Goal: Transaction & Acquisition: Purchase product/service

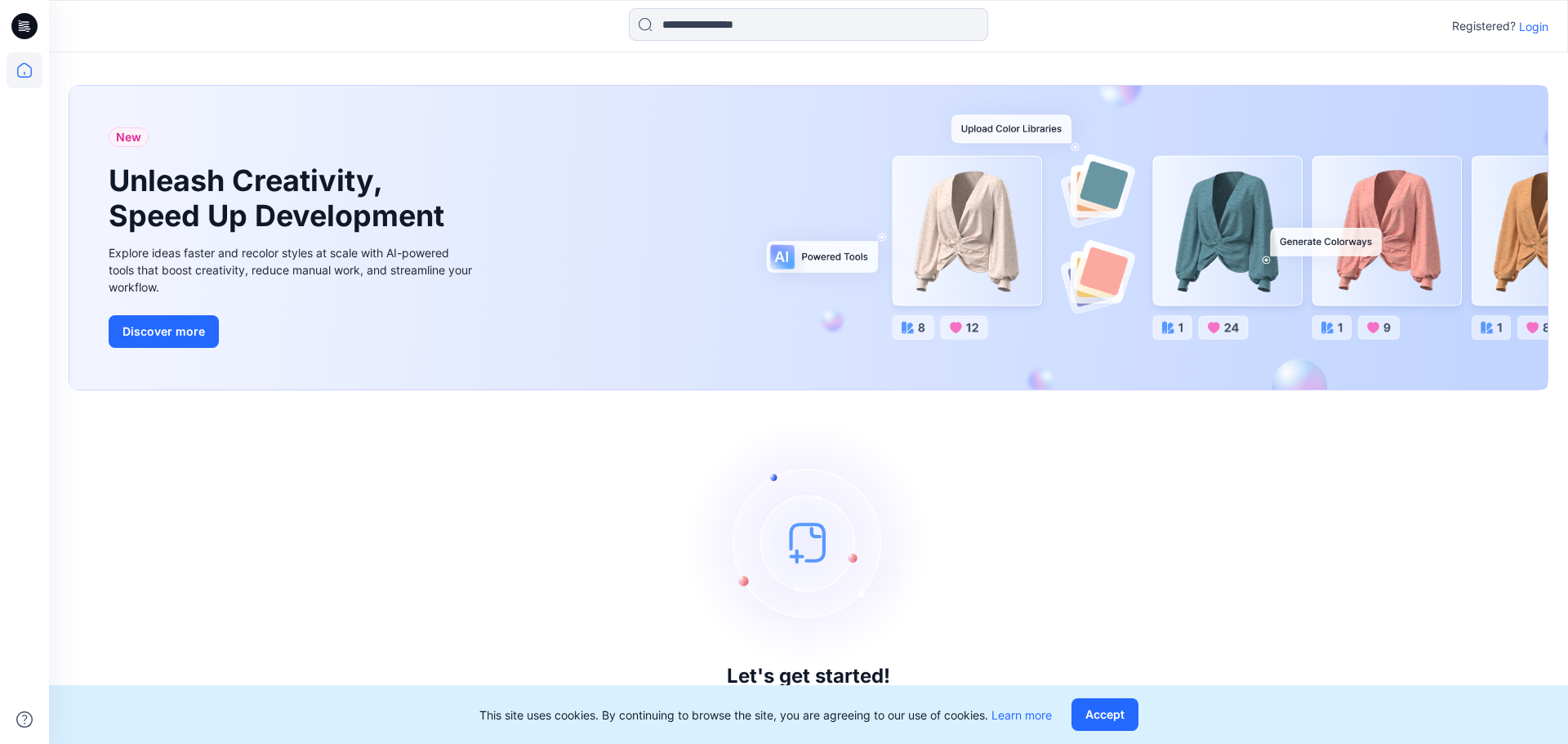
drag, startPoint x: 728, startPoint y: 23, endPoint x: 1391, endPoint y: 185, distance: 682.5
click at [728, 23] on input at bounding box center [809, 24] width 359 height 33
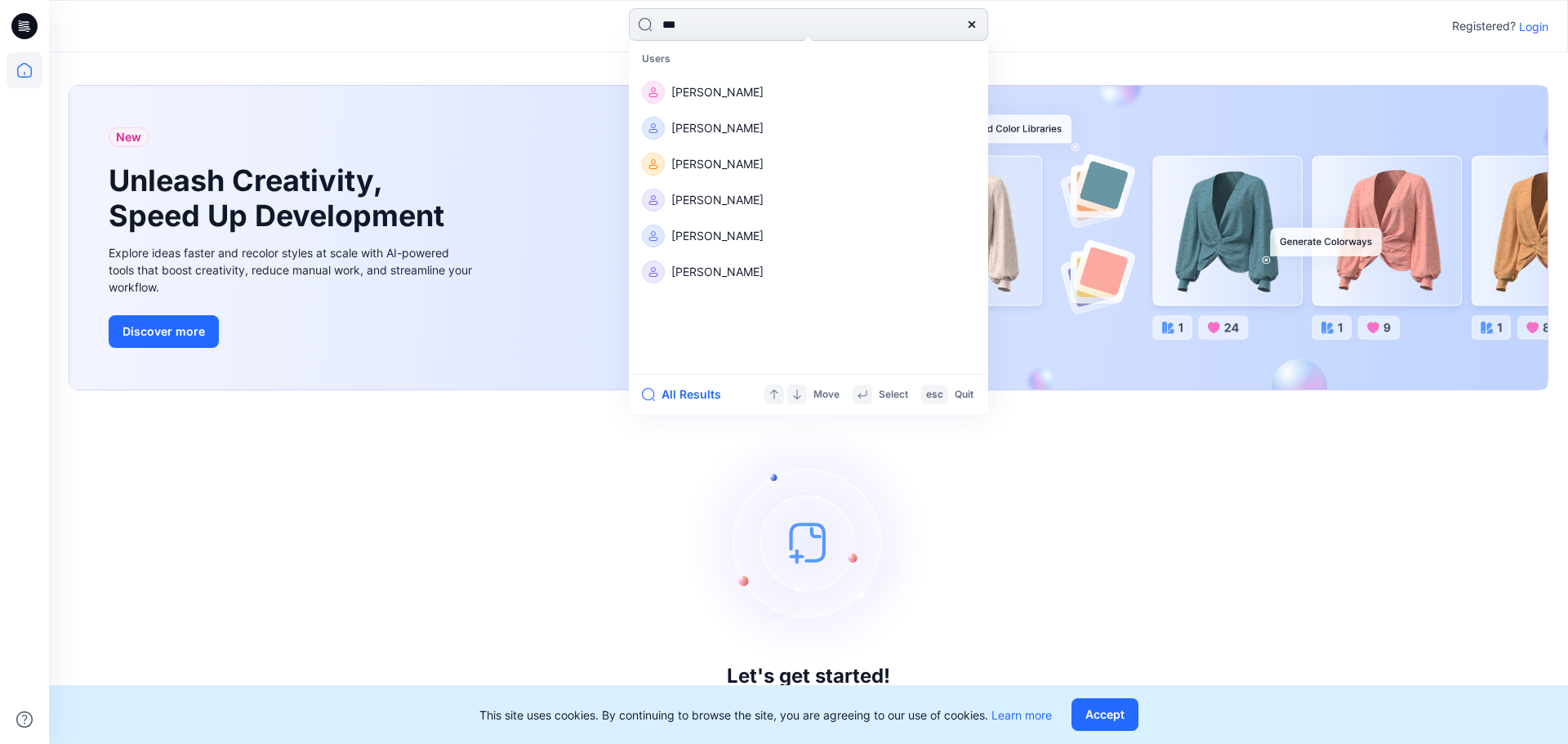
click at [808, 10] on input "**" at bounding box center [809, 24] width 359 height 33
type input "**********"
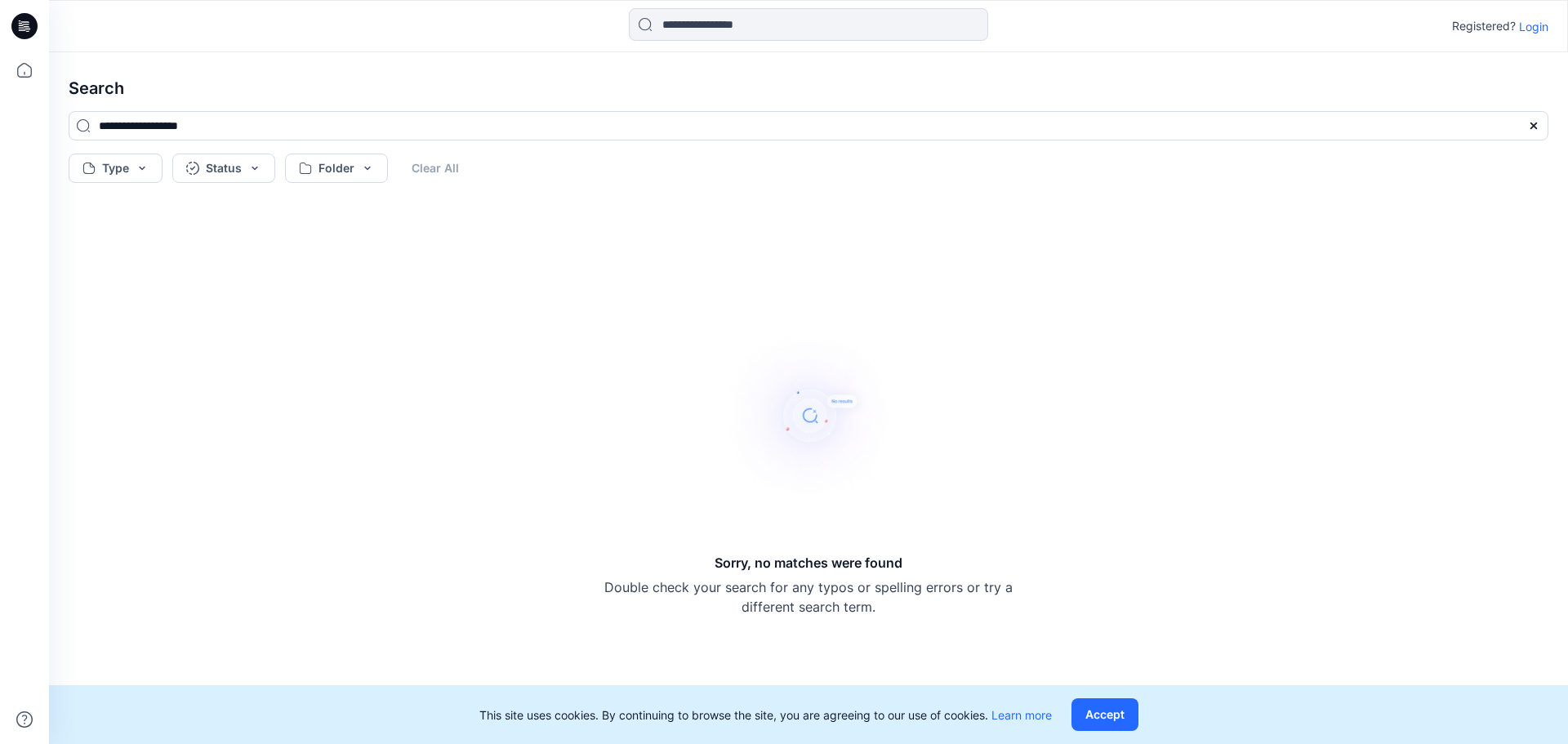
click at [1535, 33] on p "Login" at bounding box center [1534, 26] width 30 height 17
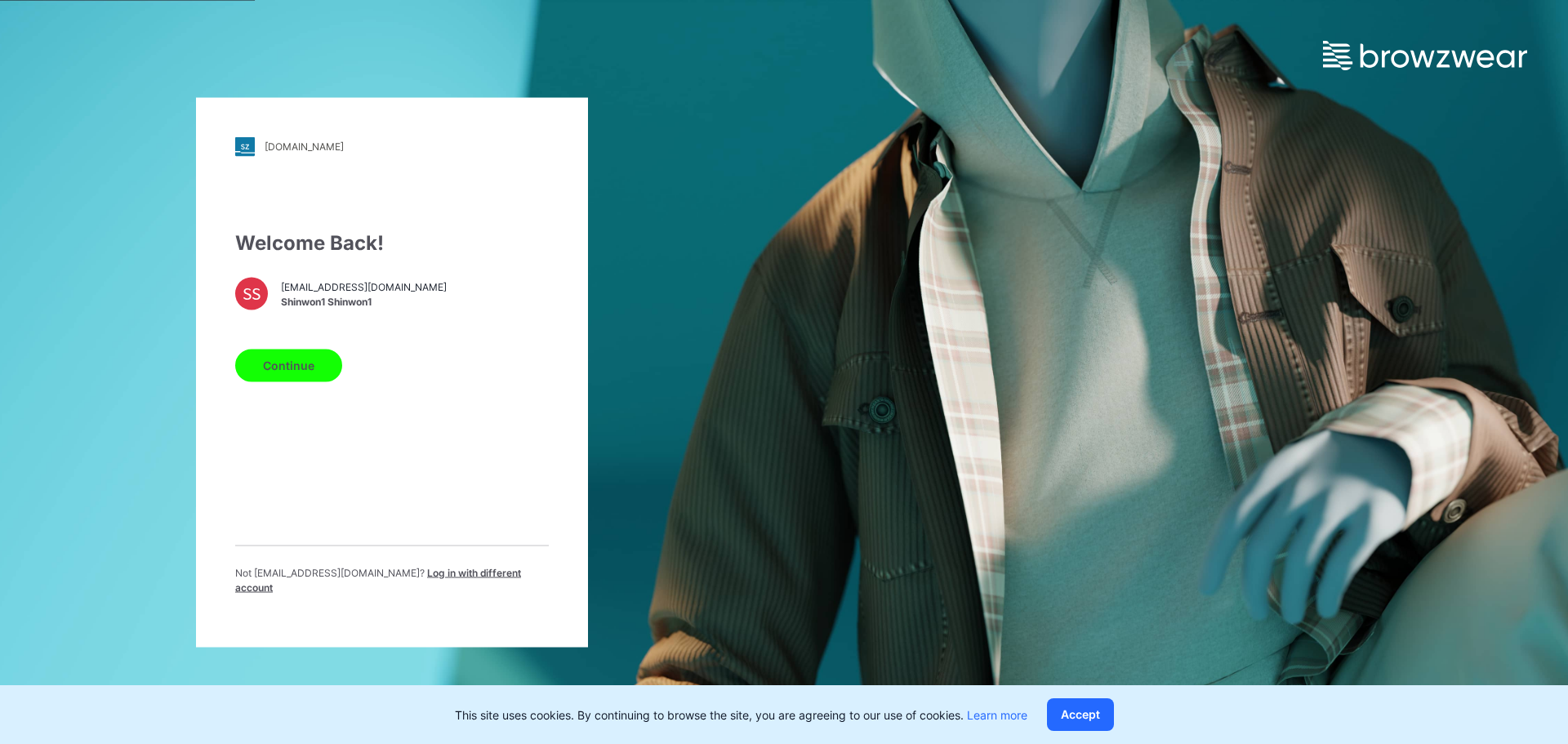
click at [271, 382] on button "Continue" at bounding box center [288, 365] width 107 height 33
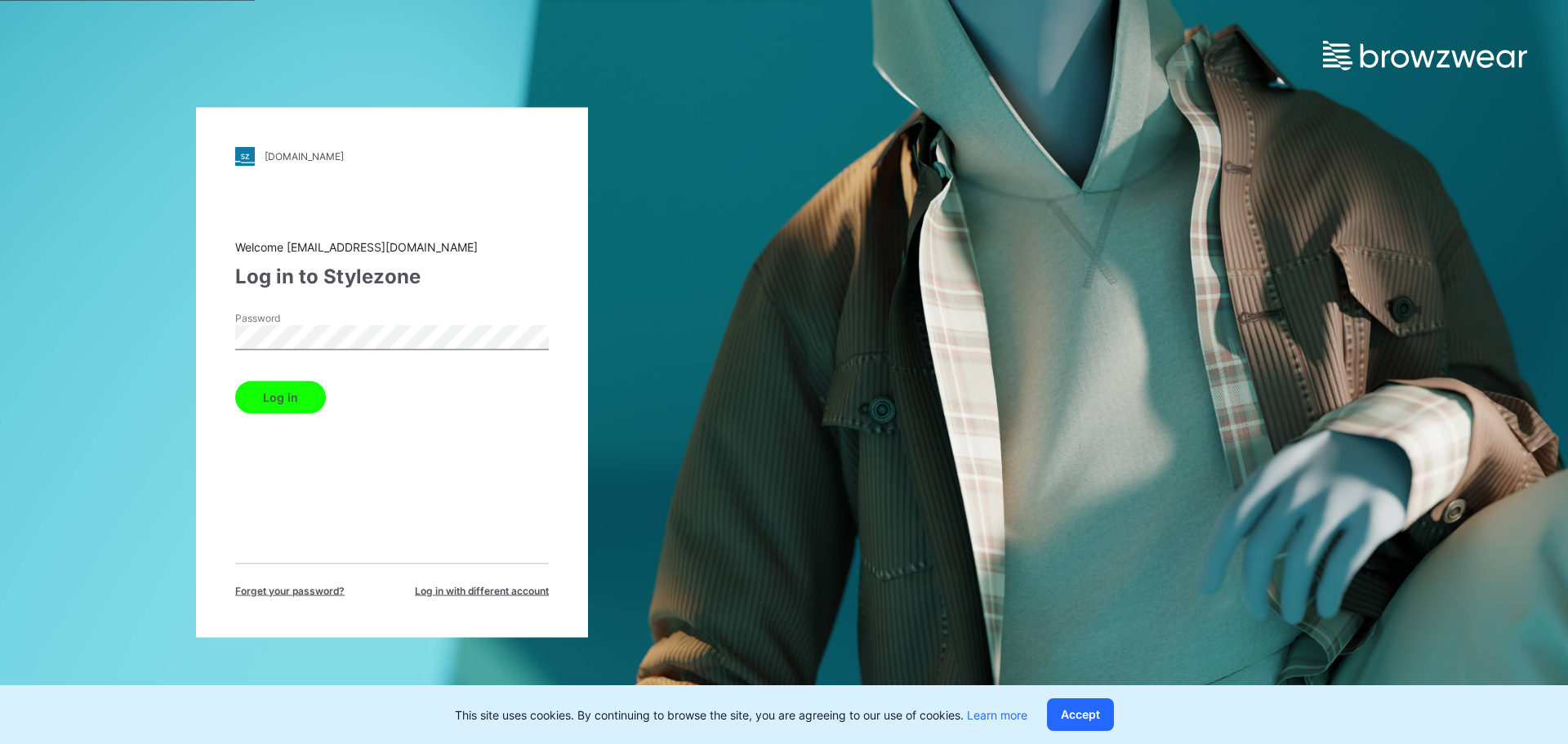
click at [284, 399] on button "Log in" at bounding box center [280, 397] width 90 height 33
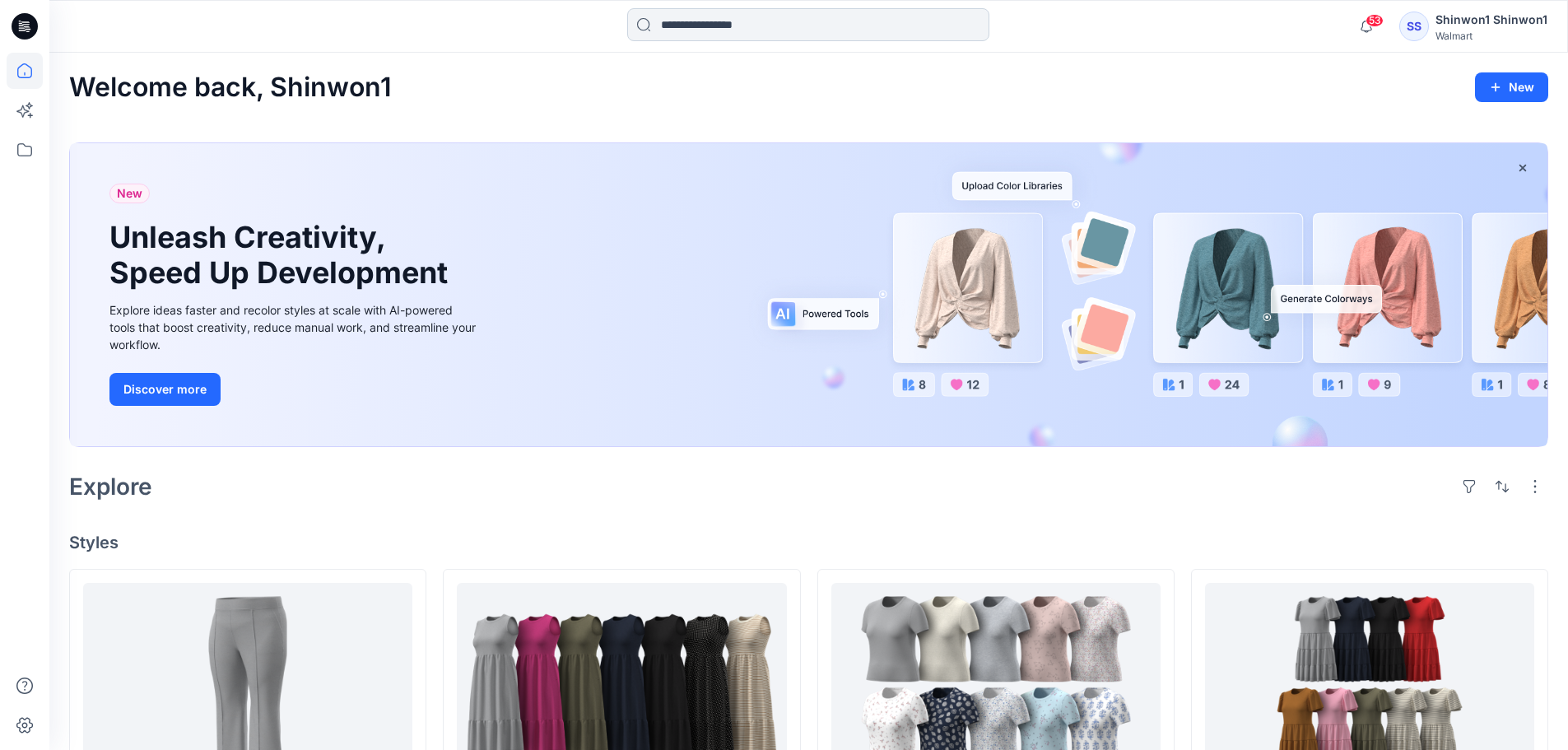
drag, startPoint x: 708, startPoint y: 31, endPoint x: 786, endPoint y: 40, distance: 78.5
click at [708, 31] on input at bounding box center [809, 24] width 362 height 33
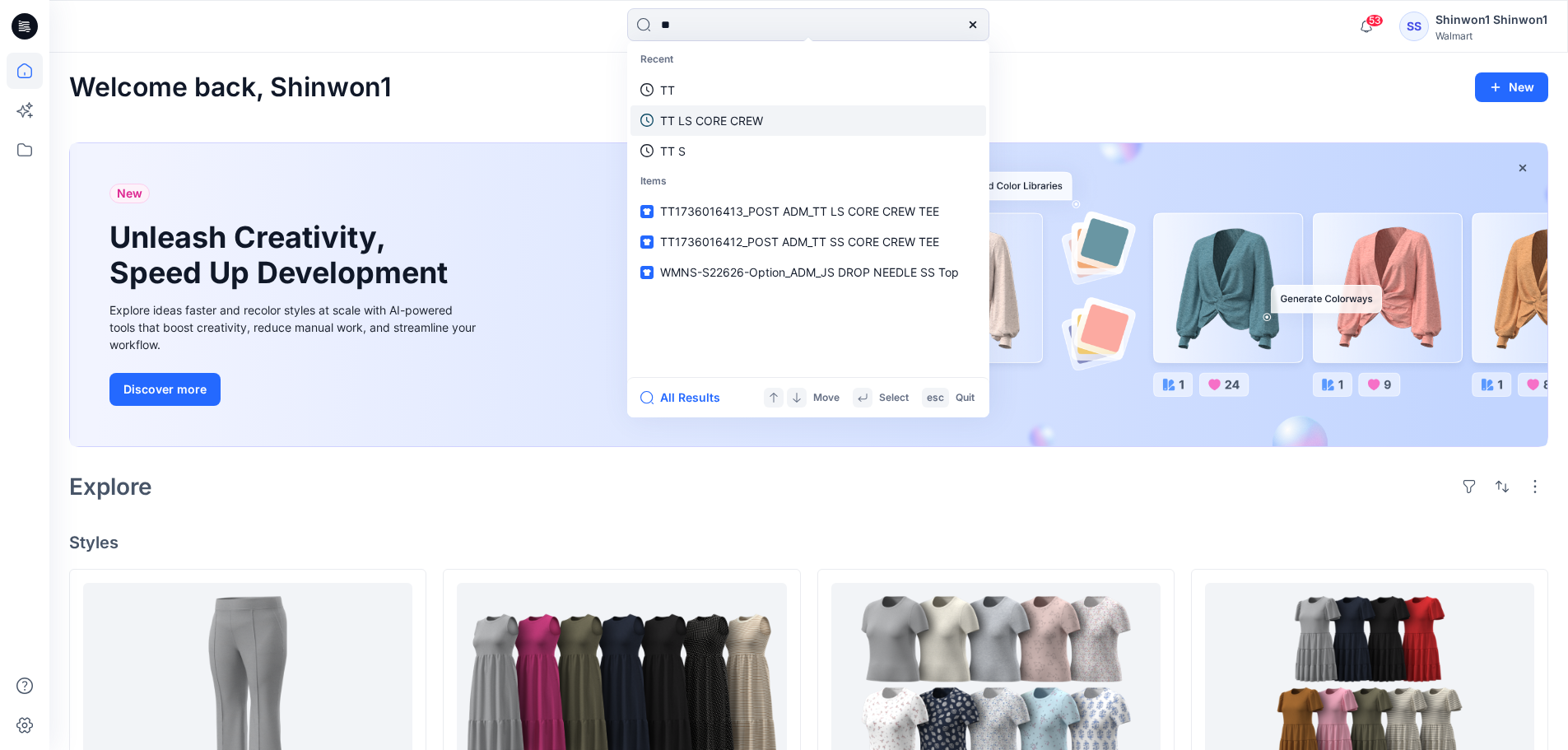
type input "**"
click at [759, 111] on link "TT LS CORE CREW" at bounding box center [808, 120] width 356 height 30
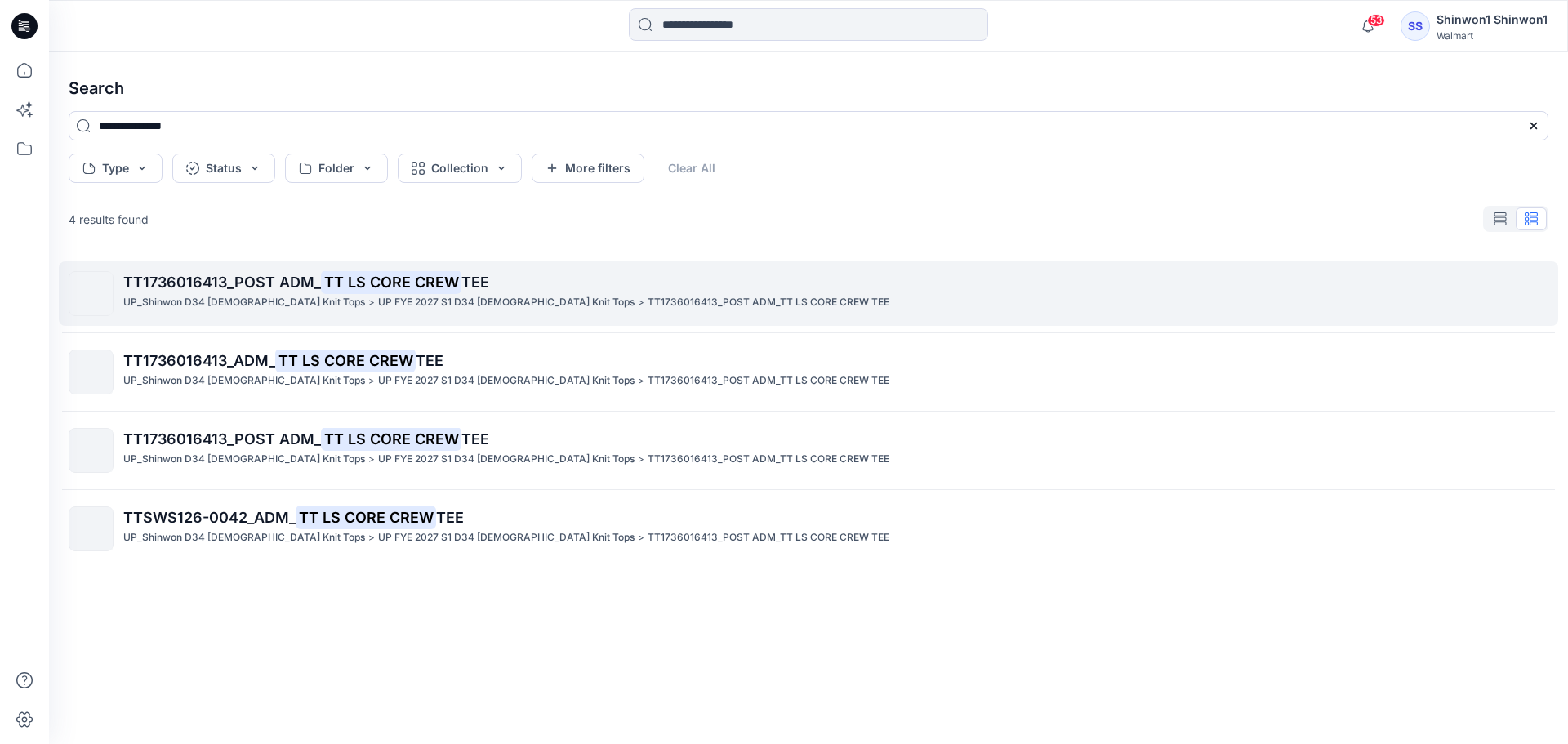
click at [321, 274] on mark "TT LS CORE CREW" at bounding box center [391, 281] width 141 height 23
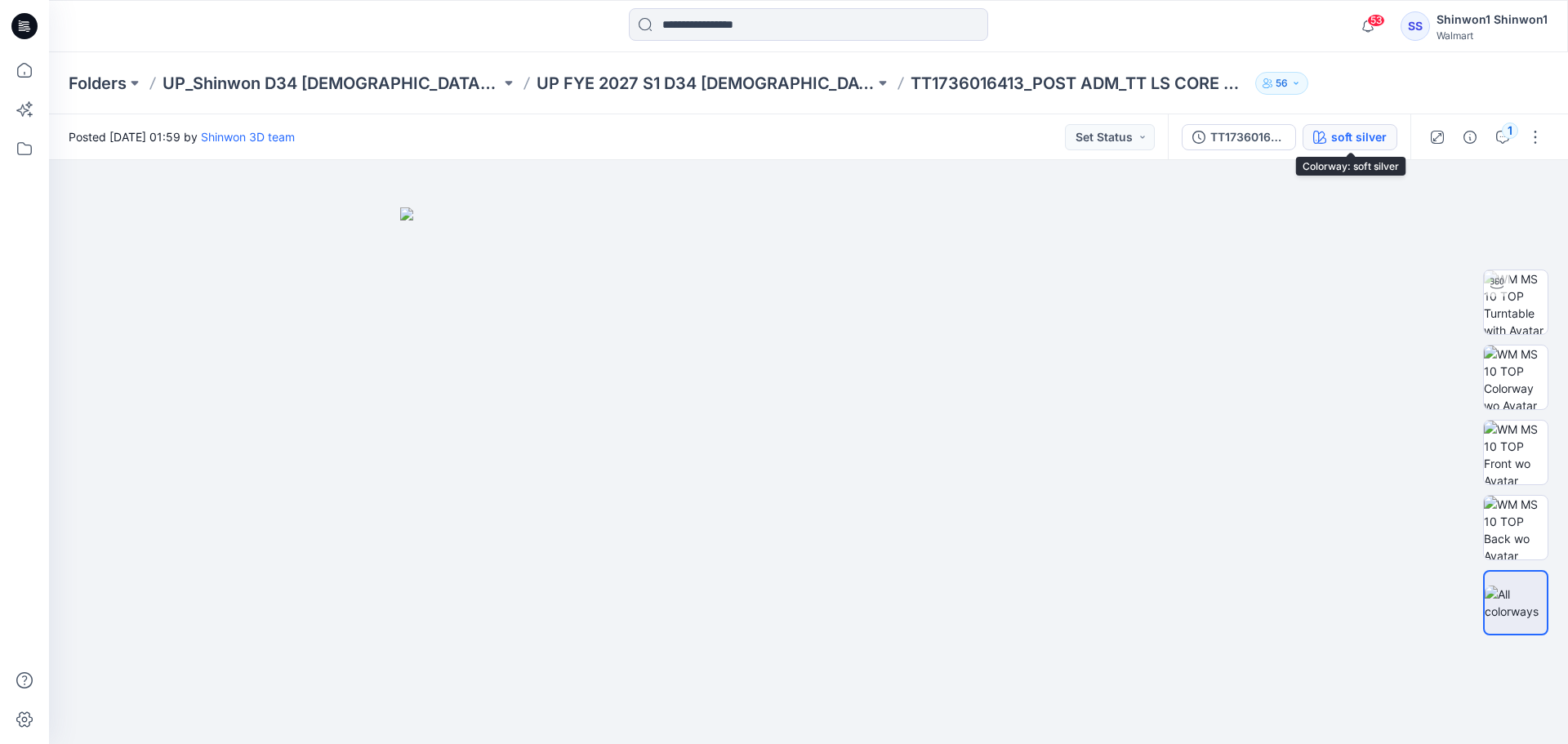
click at [1361, 136] on div "soft silver" at bounding box center [1359, 137] width 56 height 18
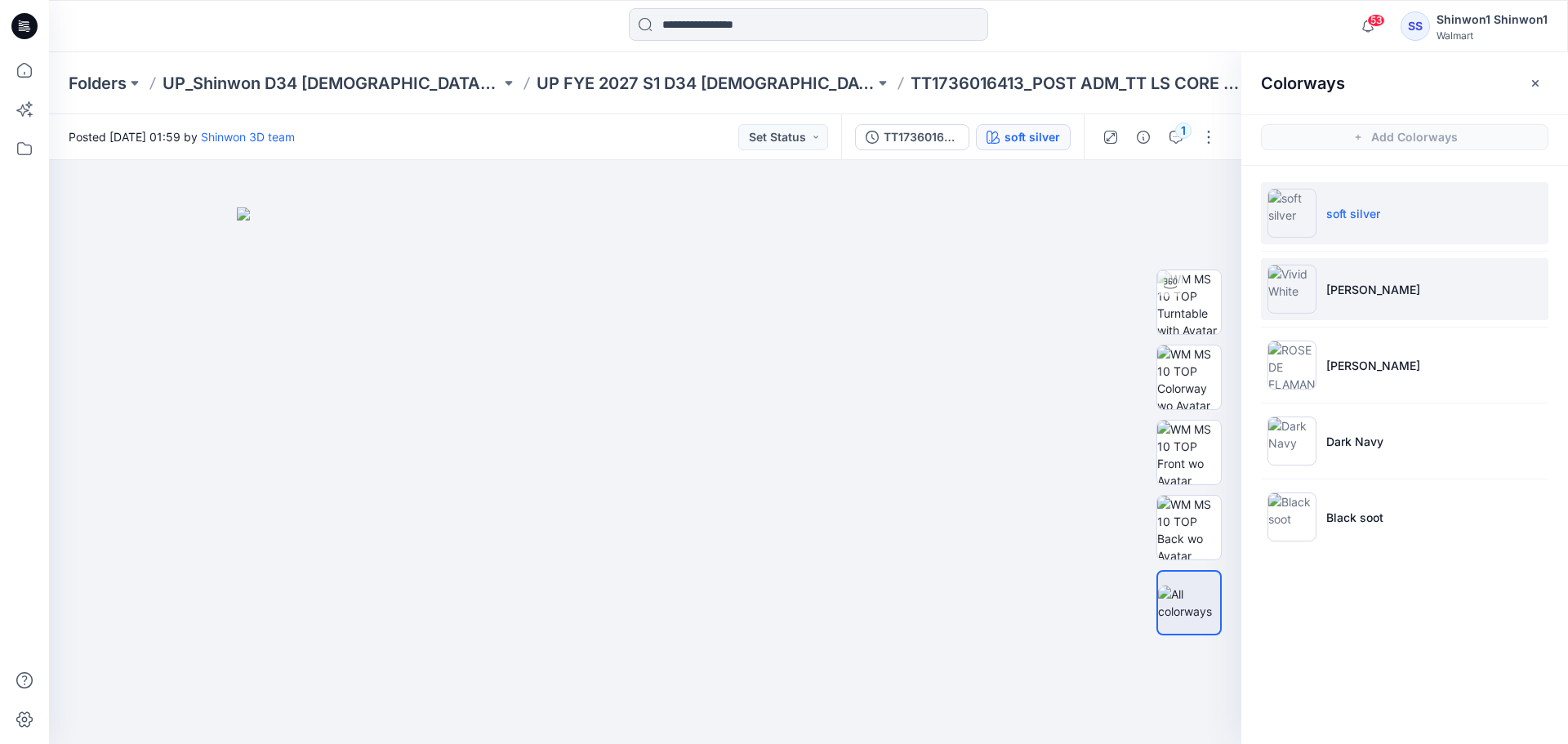
click at [1352, 305] on li "[PERSON_NAME]" at bounding box center [1404, 289] width 288 height 62
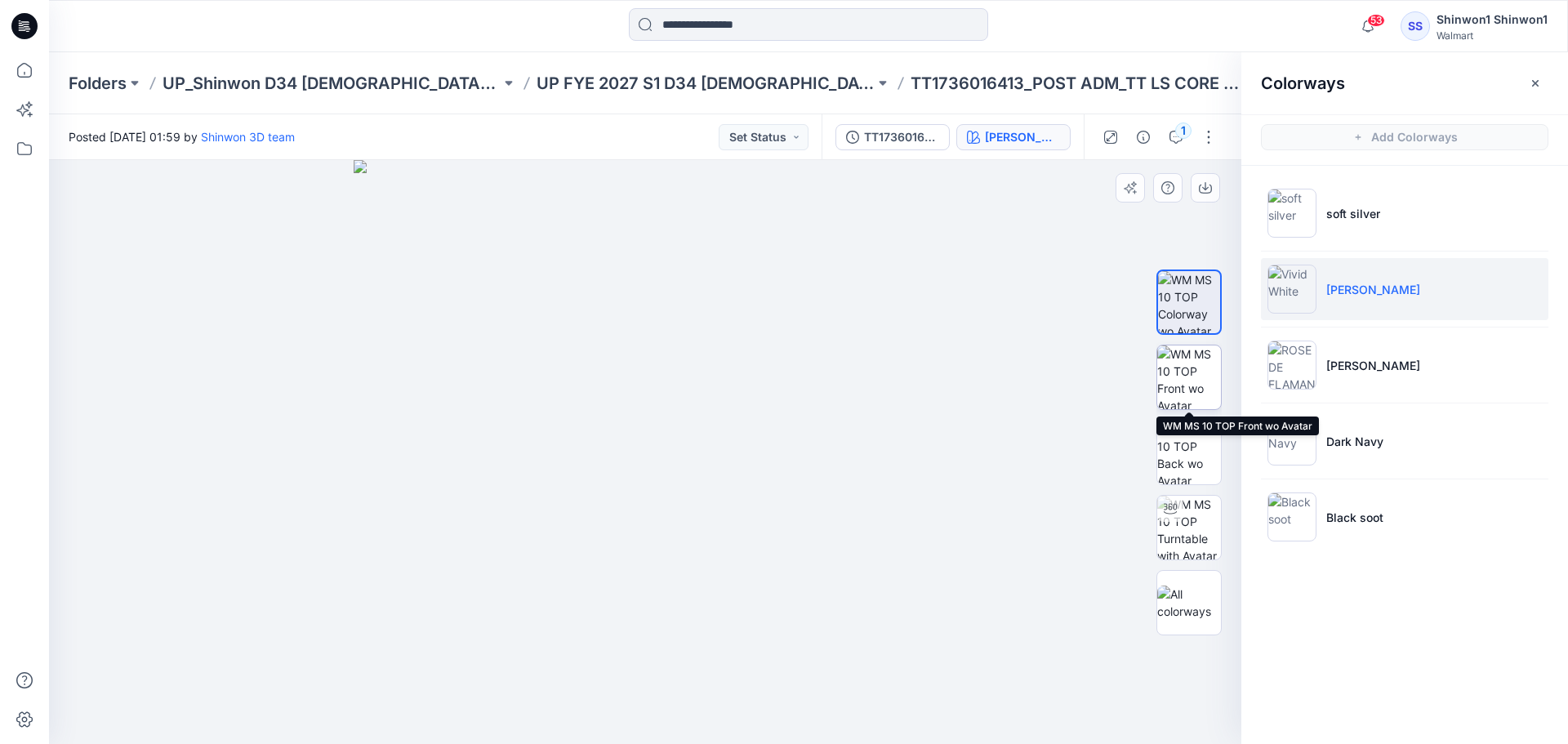
click at [1195, 394] on img at bounding box center [1188, 377] width 63 height 63
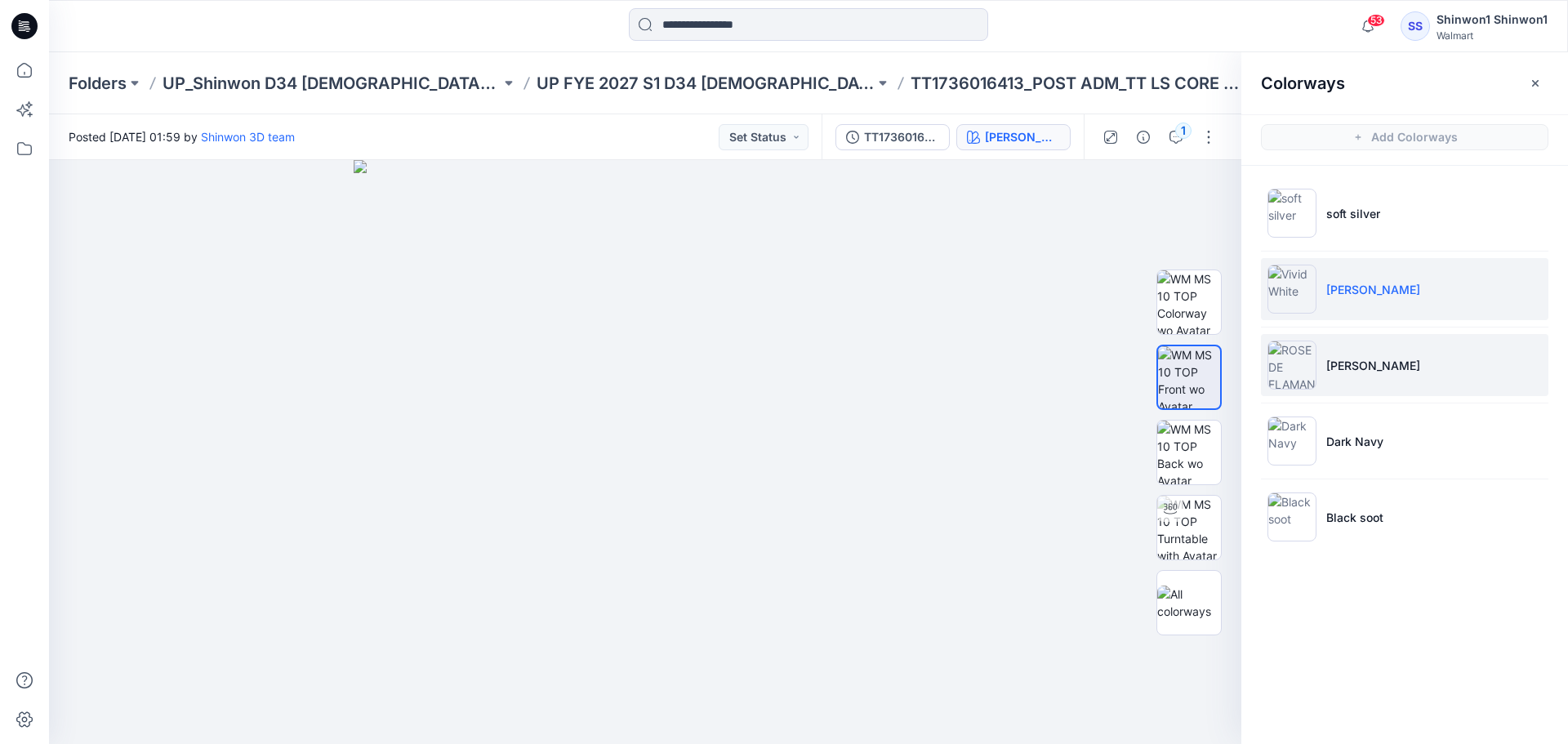
drag, startPoint x: 1342, startPoint y: 371, endPoint x: 1326, endPoint y: 366, distance: 16.8
click at [1346, 366] on p "[PERSON_NAME]" at bounding box center [1373, 365] width 94 height 17
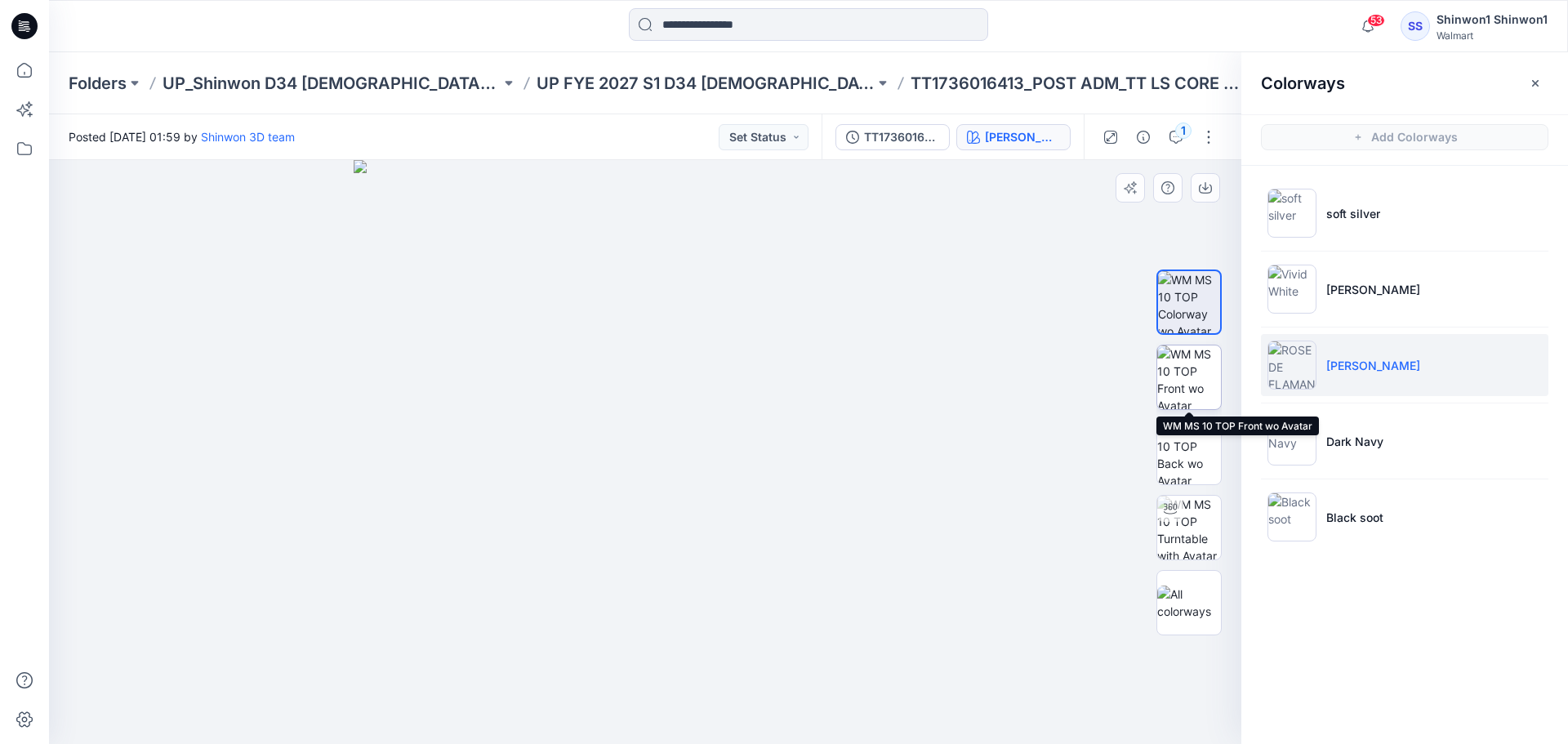
click at [1186, 382] on img at bounding box center [1188, 377] width 63 height 63
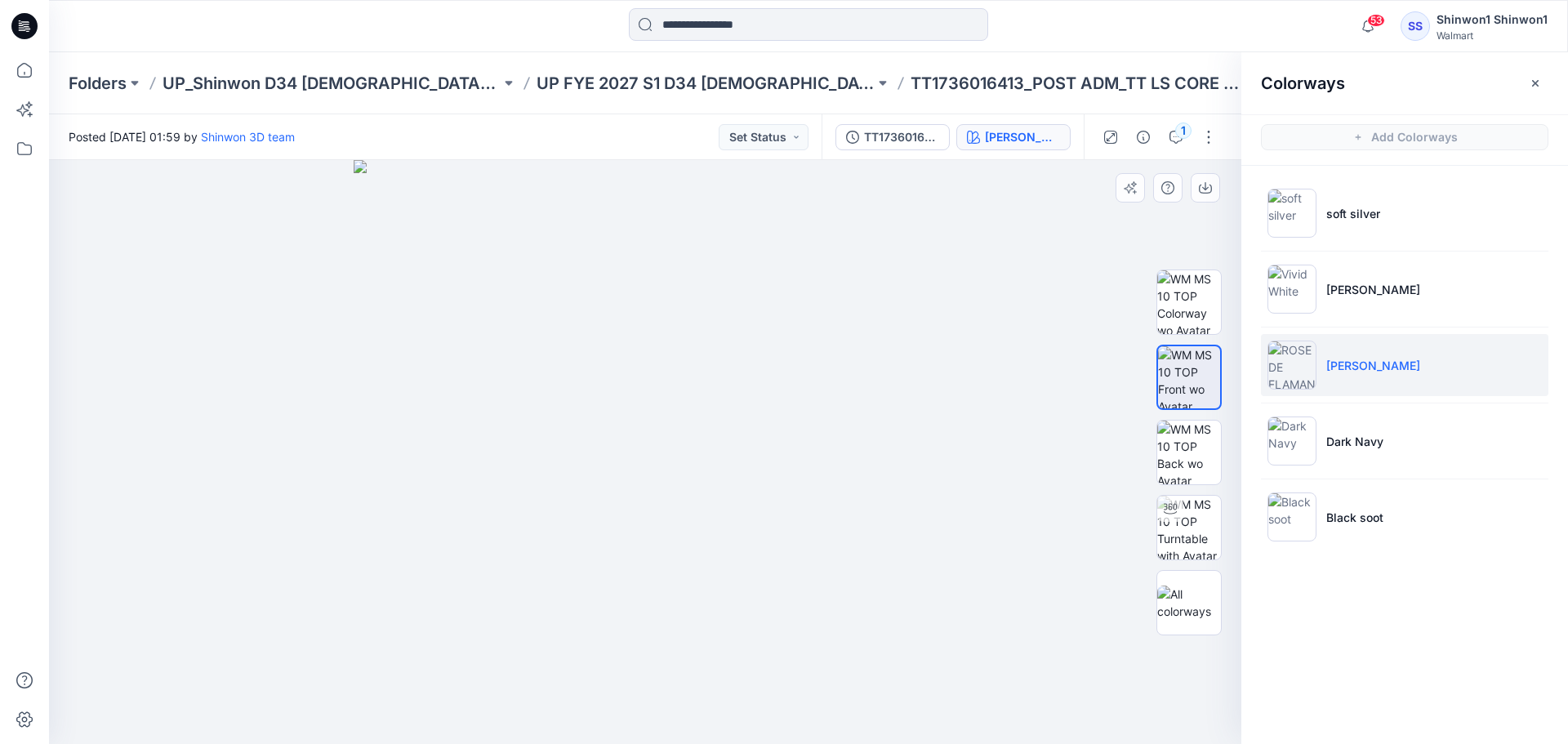
drag, startPoint x: 1303, startPoint y: 437, endPoint x: 1228, endPoint y: 549, distance: 134.8
click at [1303, 437] on img at bounding box center [1292, 440] width 49 height 49
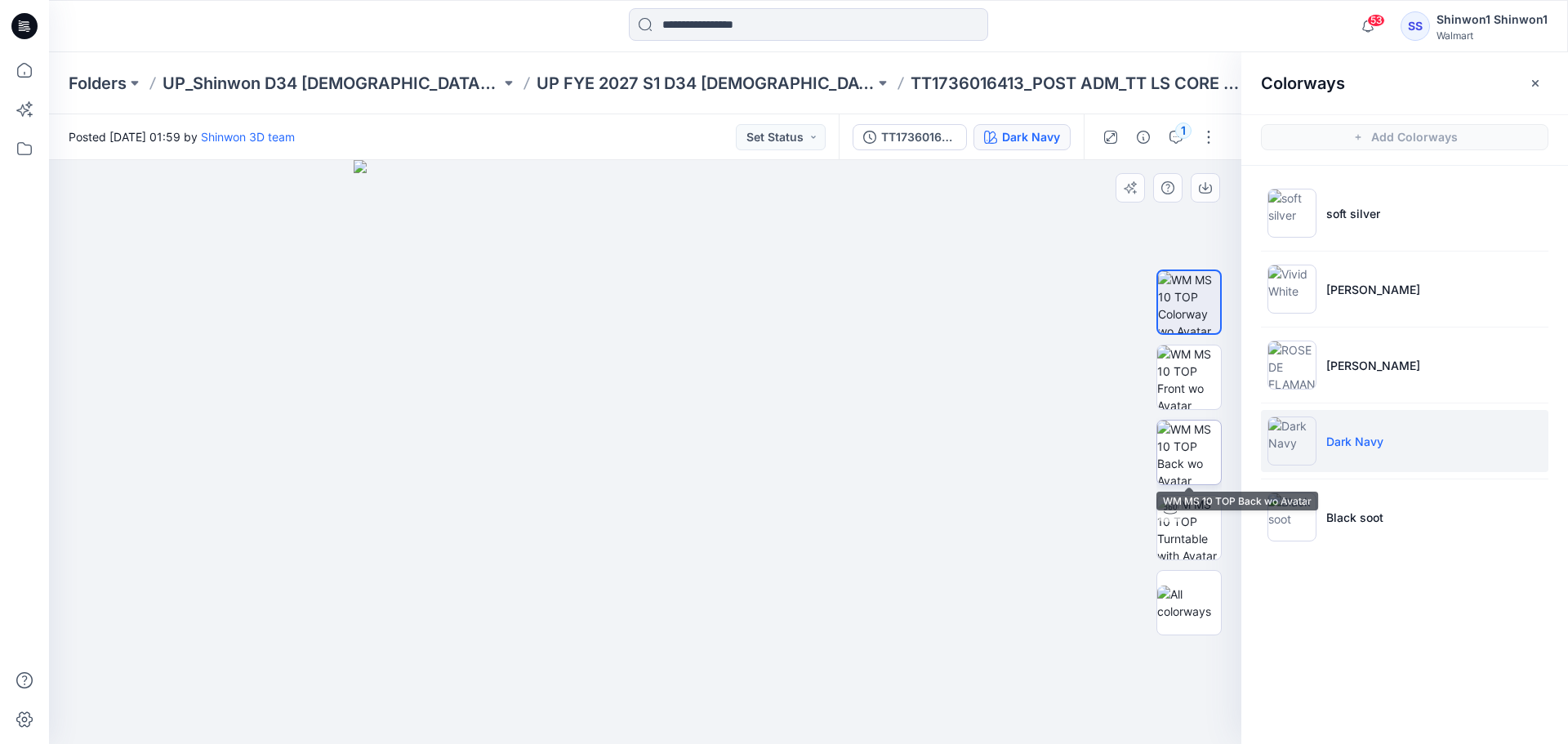
click at [1205, 445] on img at bounding box center [1188, 453] width 63 height 63
click at [1223, 380] on div at bounding box center [1188, 453] width 104 height 409
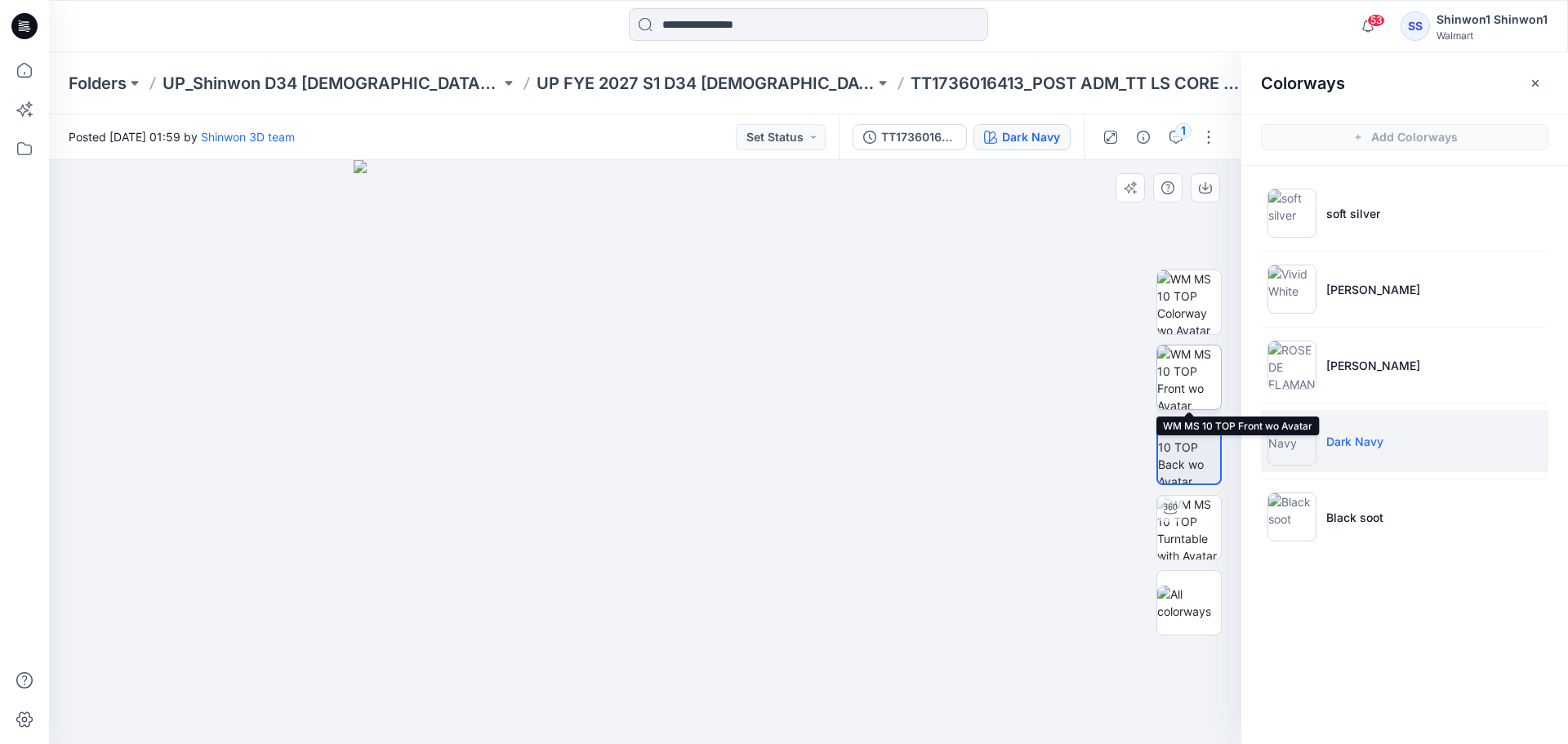
click at [1218, 379] on img at bounding box center [1188, 377] width 63 height 63
click at [1112, 619] on div at bounding box center [645, 452] width 1192 height 584
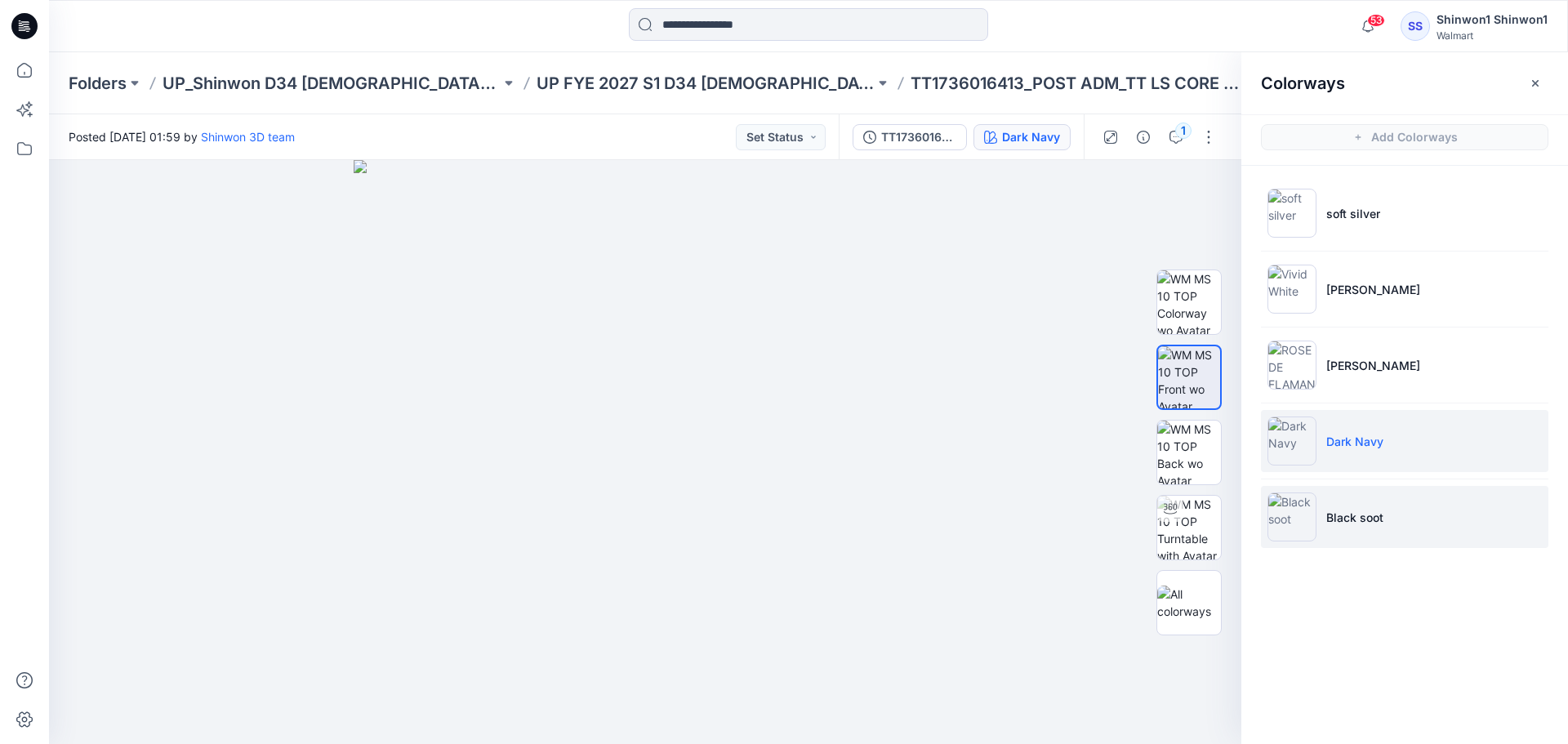
click at [1367, 527] on li "Black soot" at bounding box center [1404, 517] width 288 height 62
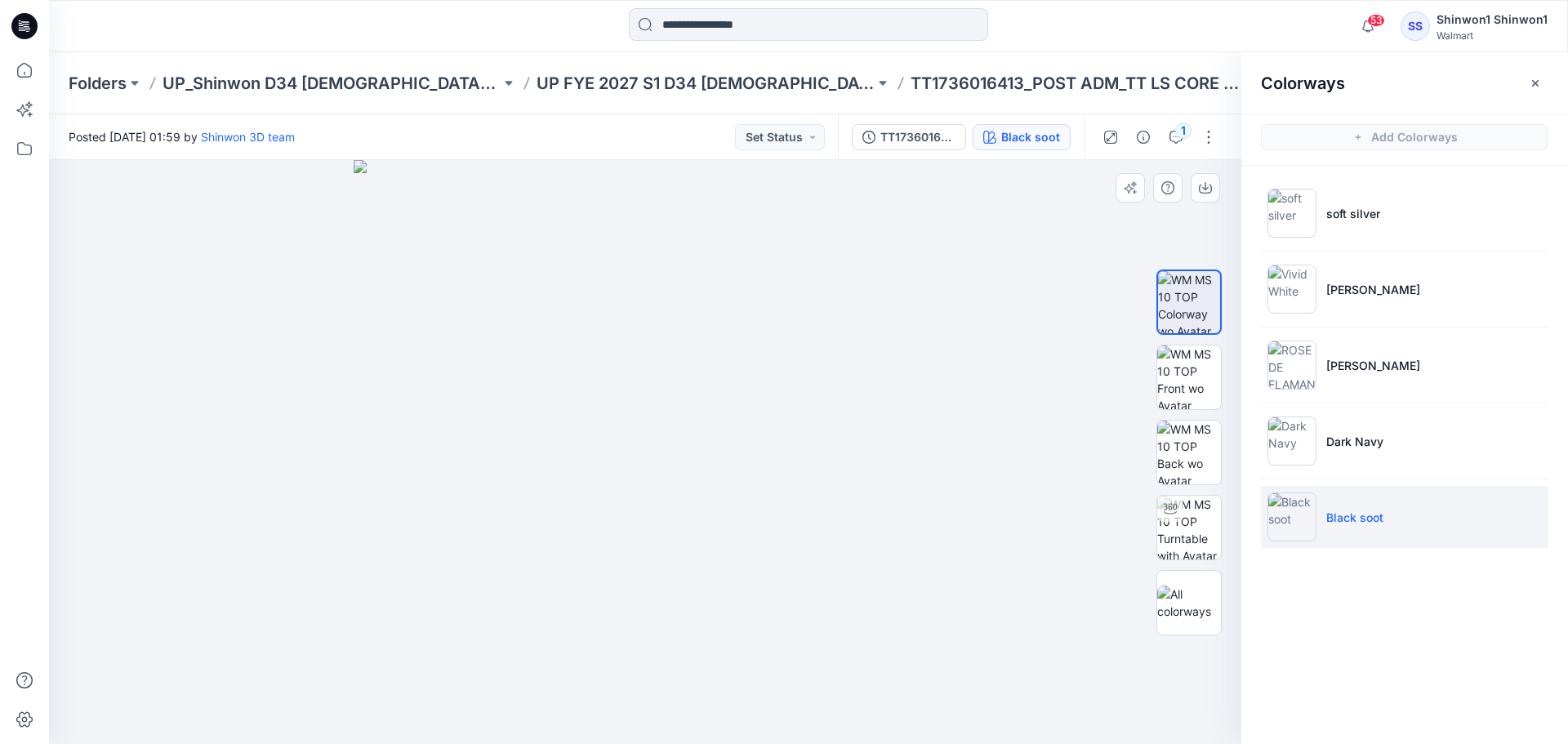
drag, startPoint x: 1039, startPoint y: 616, endPoint x: 1155, endPoint y: 468, distance: 188.0
click at [1044, 616] on div at bounding box center [645, 452] width 1192 height 584
click at [1178, 400] on img at bounding box center [1188, 377] width 63 height 63
drag, startPoint x: 897, startPoint y: 683, endPoint x: 985, endPoint y: 675, distance: 88.4
click at [899, 683] on img at bounding box center [645, 452] width 583 height 584
